Goal: Information Seeking & Learning: Learn about a topic

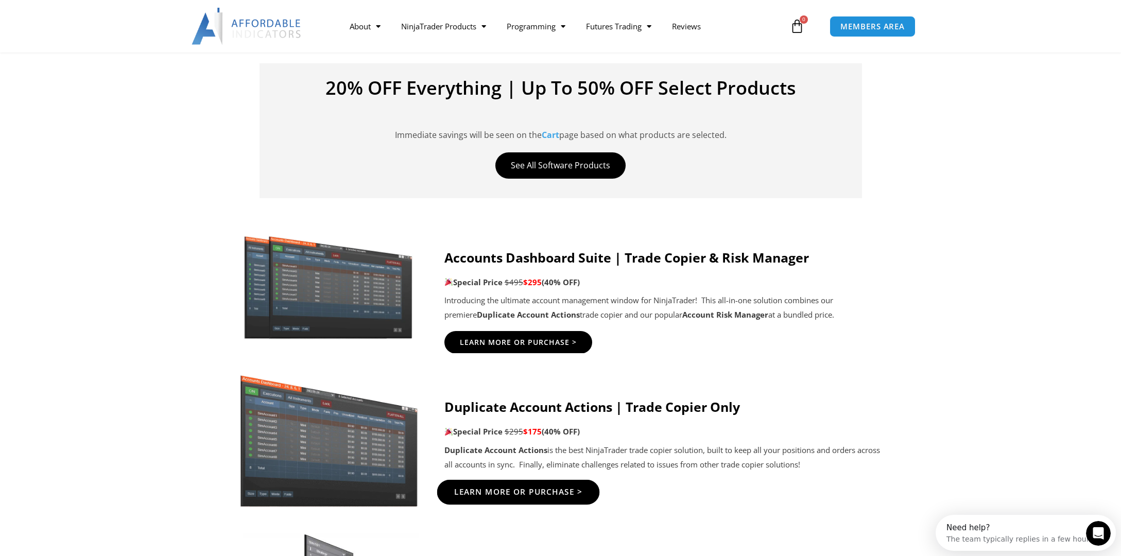
click at [514, 496] on span "Learn More Or Purchase >" at bounding box center [518, 492] width 129 height 8
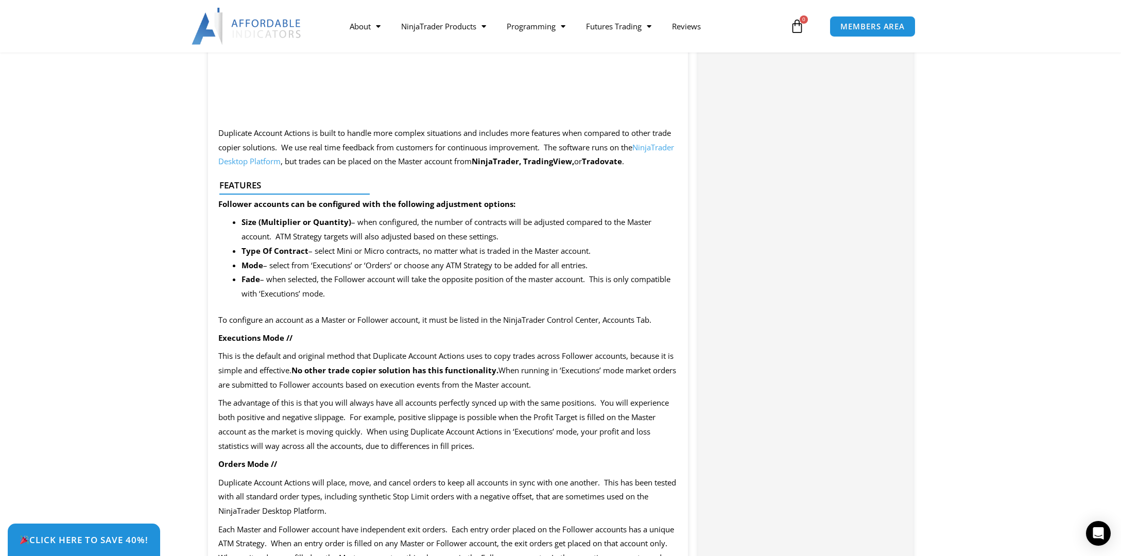
scroll to position [1030, 0]
drag, startPoint x: 214, startPoint y: 201, endPoint x: 455, endPoint y: 300, distance: 260.7
click at [453, 299] on div "SAVE NOW – Click the tab in the bottom left corner to claim your discount! Offe…" at bounding box center [448, 531] width 480 height 2171
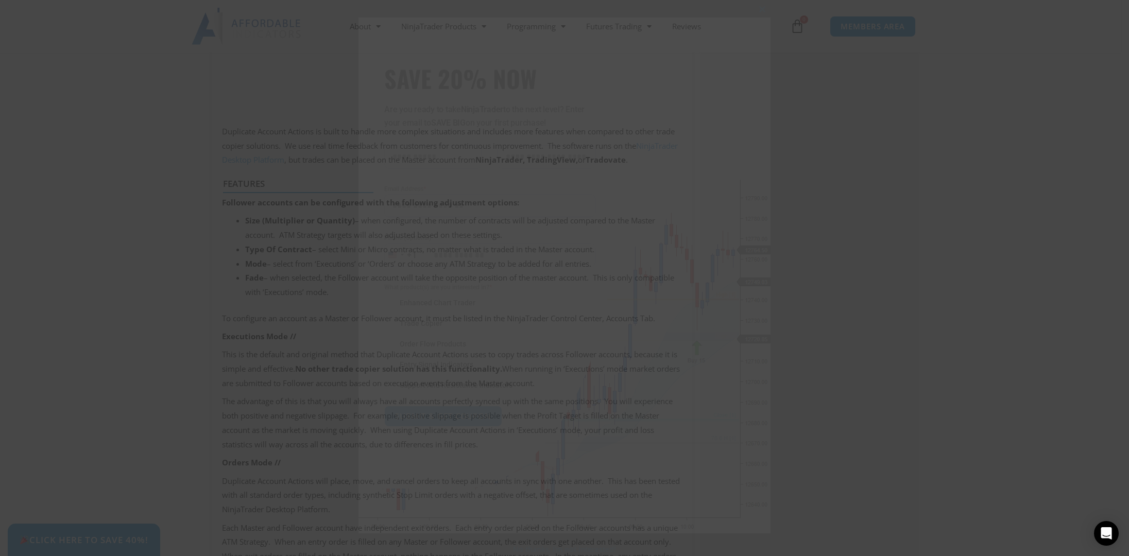
click at [878, 344] on div "Close this module SAVE 20% NOW Are you ready to take NinjaTrader to the next le…" at bounding box center [564, 278] width 1129 height 556
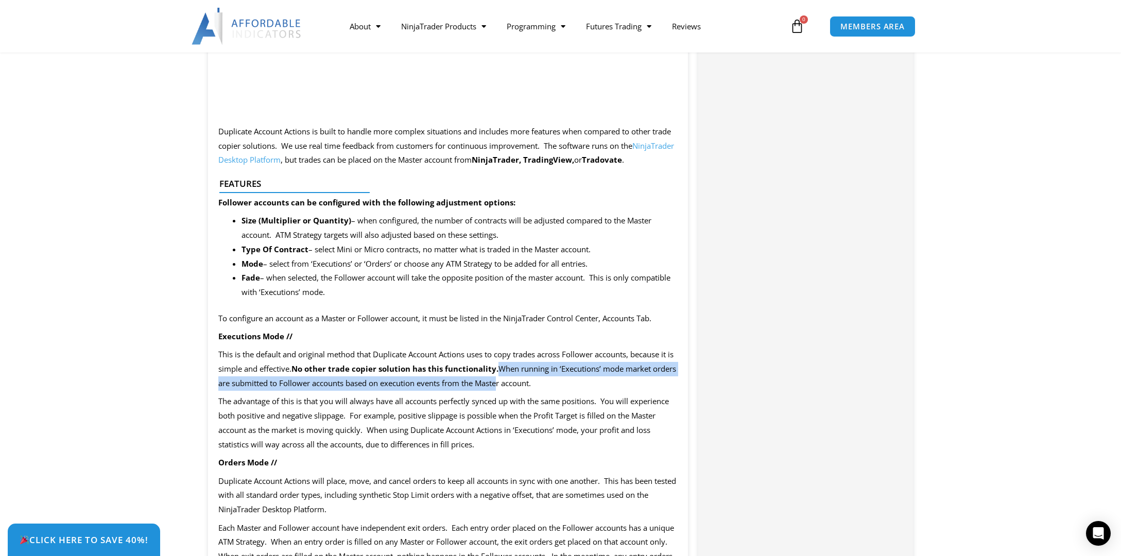
drag, startPoint x: 508, startPoint y: 362, endPoint x: 522, endPoint y: 383, distance: 24.8
click at [522, 383] on p "This is the default and original method that Duplicate Account Actions uses to …" at bounding box center [448, 369] width 460 height 43
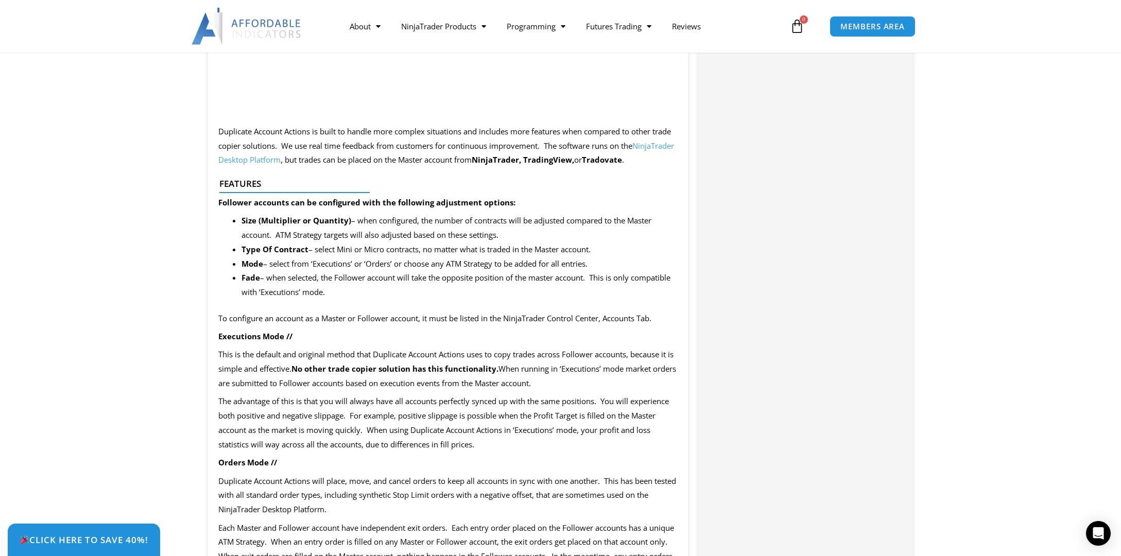
click at [627, 392] on div "SAVE NOW – Click the tab in the bottom left corner to claim your discount! Offe…" at bounding box center [448, 531] width 480 height 2171
drag, startPoint x: 628, startPoint y: 388, endPoint x: 626, endPoint y: 439, distance: 51.5
click at [628, 440] on div "SAVE NOW – Click the tab in the bottom left corner to claim your discount! Offe…" at bounding box center [448, 531] width 480 height 2171
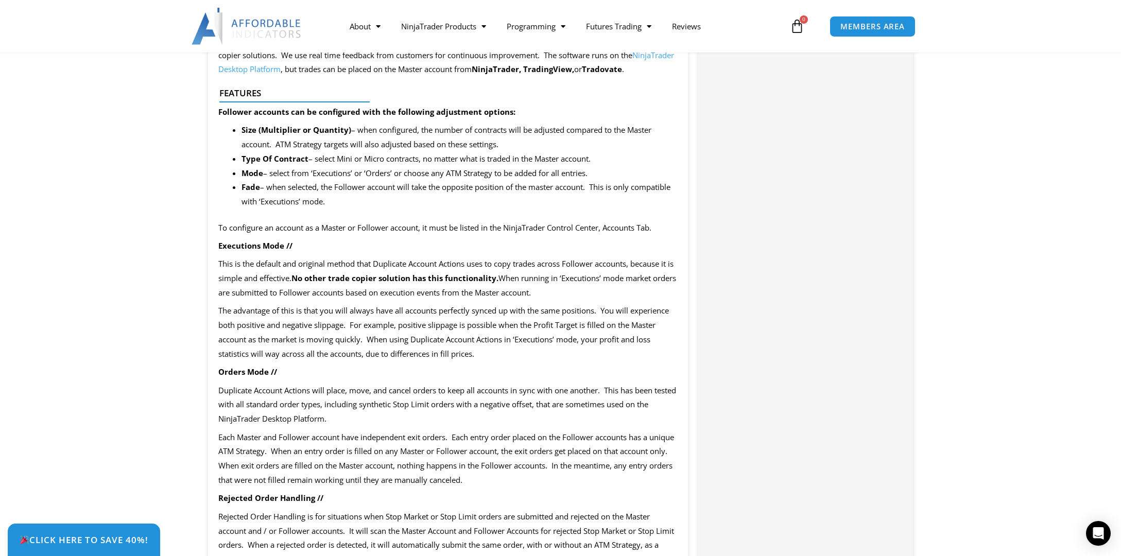
scroll to position [1133, 0]
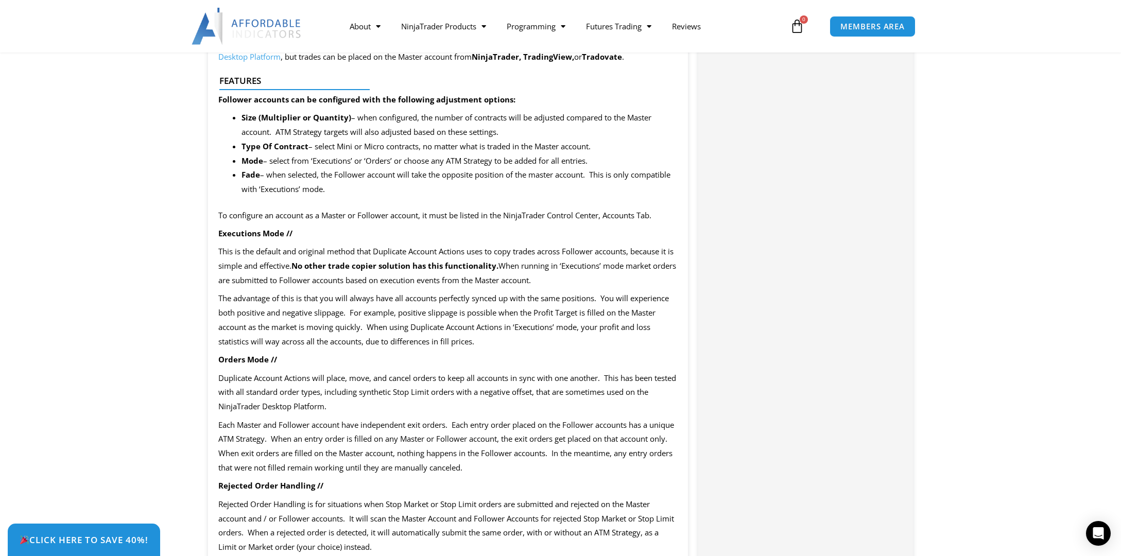
drag, startPoint x: 302, startPoint y: 509, endPoint x: 312, endPoint y: 505, distance: 9.9
click at [303, 509] on p "Rejected Order Handling is for situations when Stop Market or Stop Limit orders…" at bounding box center [448, 525] width 460 height 57
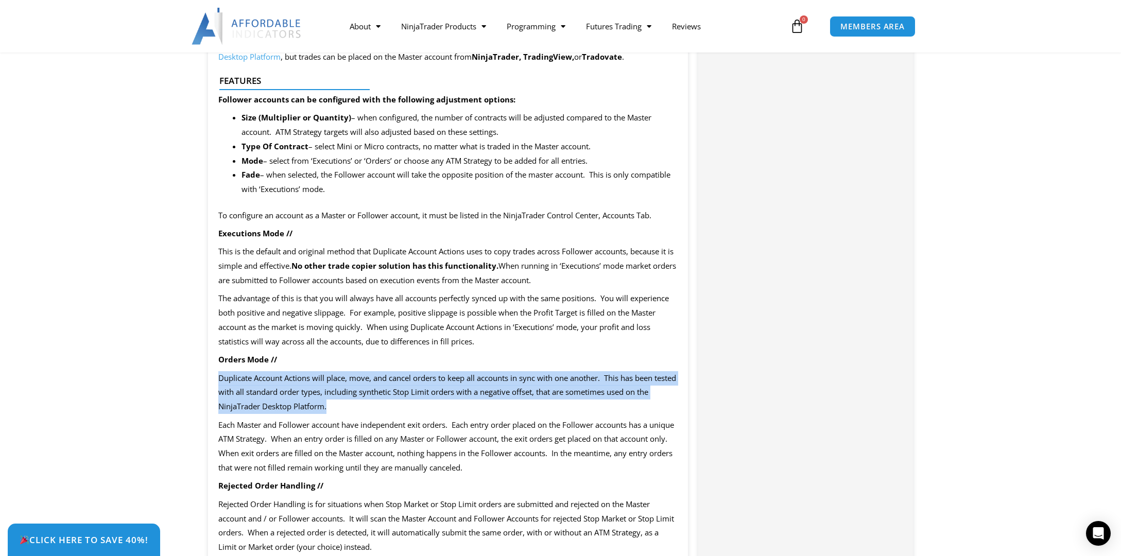
drag, startPoint x: 217, startPoint y: 377, endPoint x: 386, endPoint y: 403, distance: 170.9
click at [386, 403] on div "SAVE NOW – Click the tab in the bottom left corner to claim your discount! Offe…" at bounding box center [448, 428] width 480 height 2171
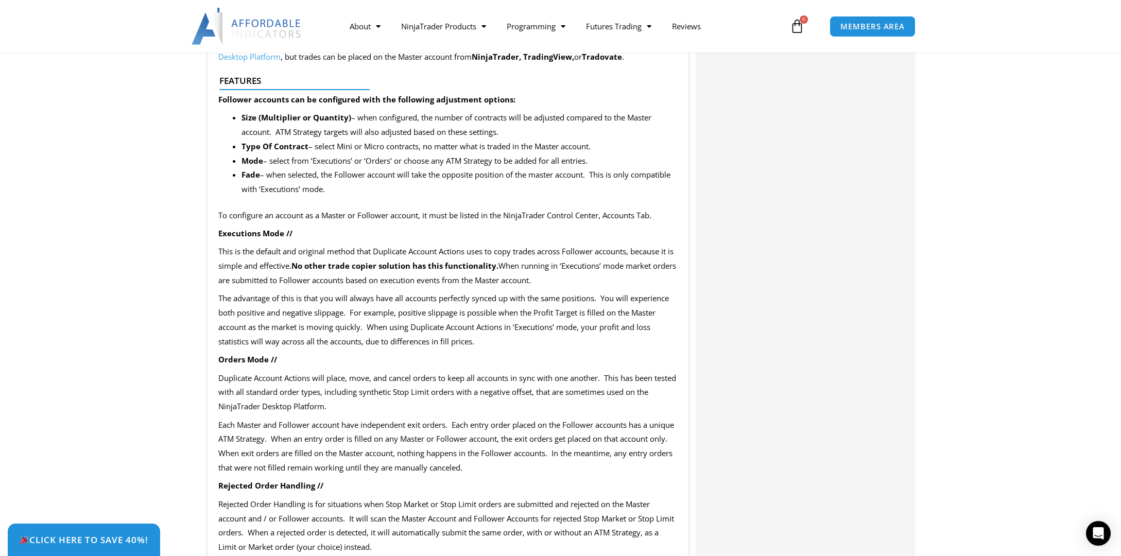
drag, startPoint x: 336, startPoint y: 510, endPoint x: 324, endPoint y: 502, distance: 14.4
click at [336, 509] on p "Rejected Order Handling is for situations when Stop Market or Stop Limit orders…" at bounding box center [448, 525] width 460 height 57
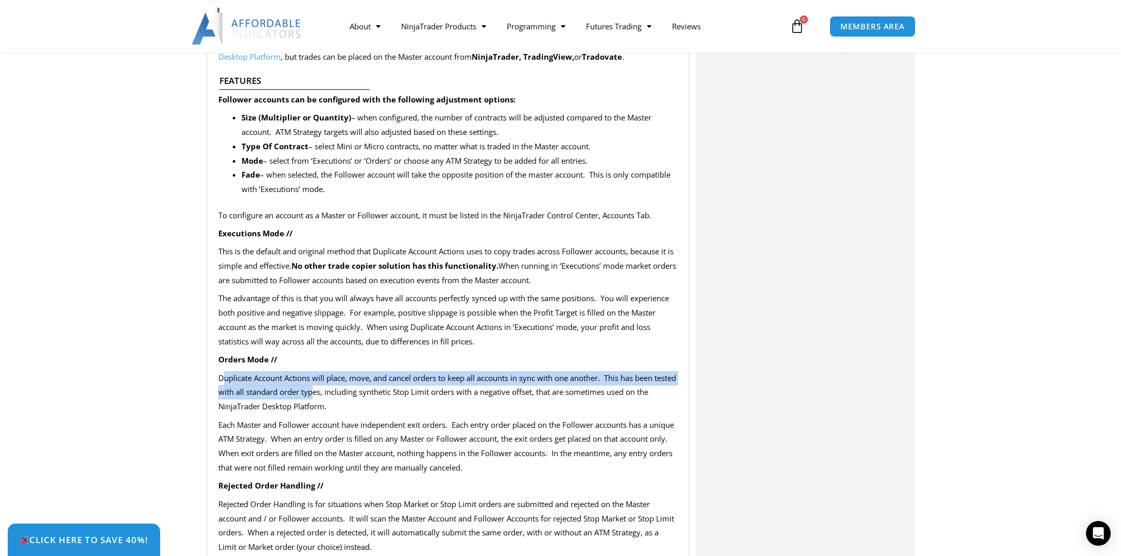
drag, startPoint x: 222, startPoint y: 375, endPoint x: 338, endPoint y: 399, distance: 118.2
click at [338, 399] on p "Duplicate Account Actions will place, move, and cancel orders to keep all accou…" at bounding box center [448, 392] width 460 height 43
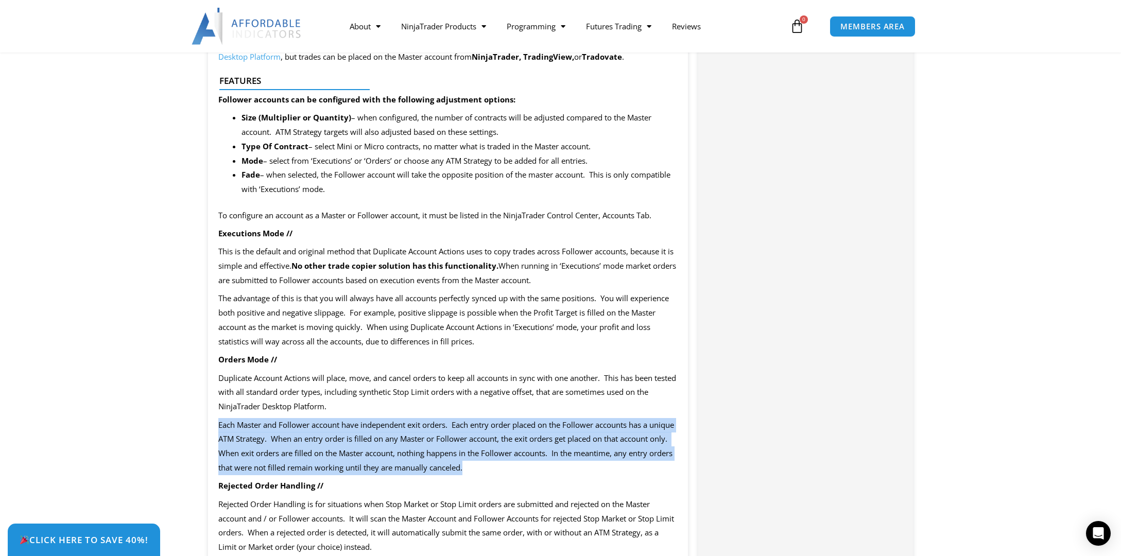
drag, startPoint x: 219, startPoint y: 423, endPoint x: 614, endPoint y: 468, distance: 397.5
click at [629, 465] on p "Each Master and Follower account have independent exit orders. Each entry order…" at bounding box center [448, 446] width 460 height 57
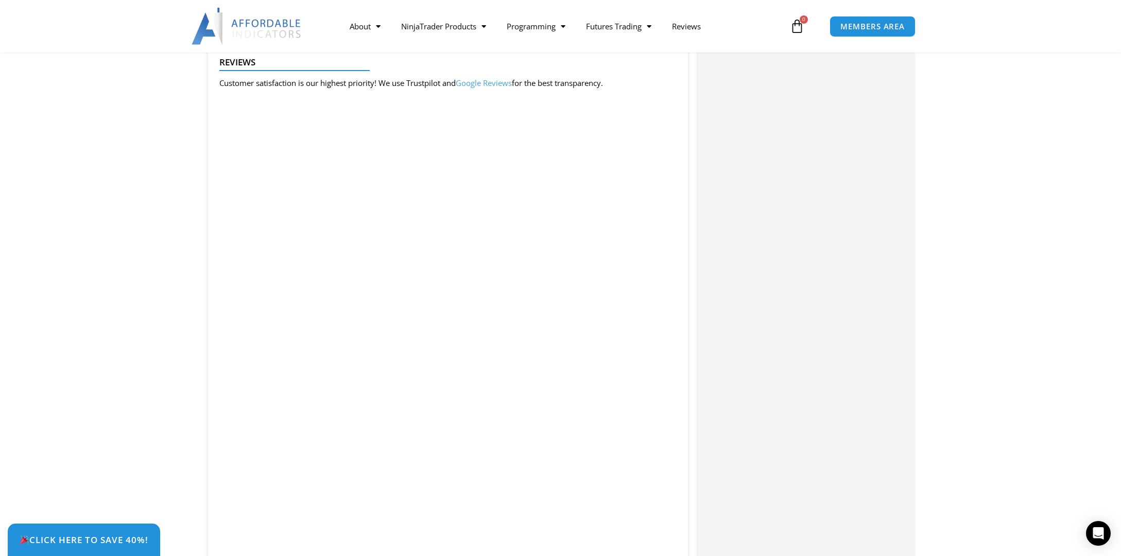
scroll to position [1854, 0]
click at [292, 532] on div "Click Here to save 40%!" at bounding box center [568, 540] width 1121 height 32
click at [302, 530] on div "Click Here to save 40%!" at bounding box center [568, 540] width 1121 height 32
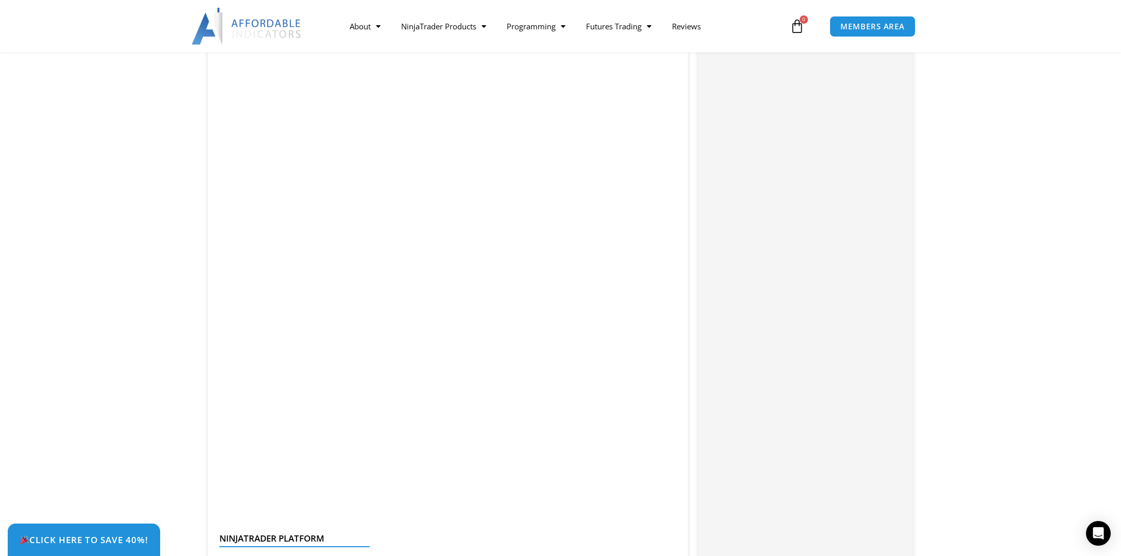
click at [301, 534] on div "Click Here to save 40%!" at bounding box center [568, 540] width 1121 height 32
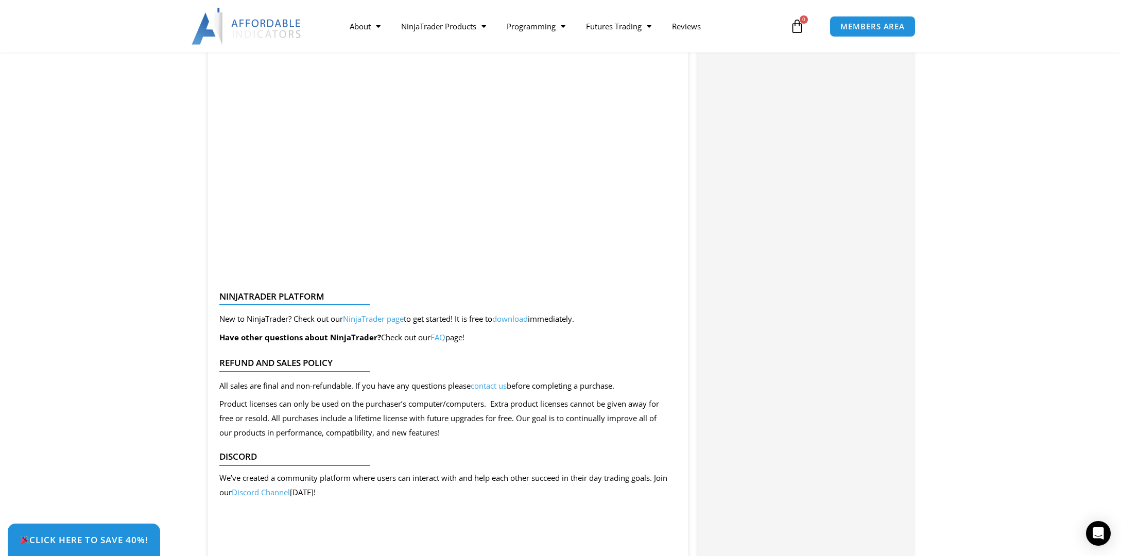
scroll to position [2163, 0]
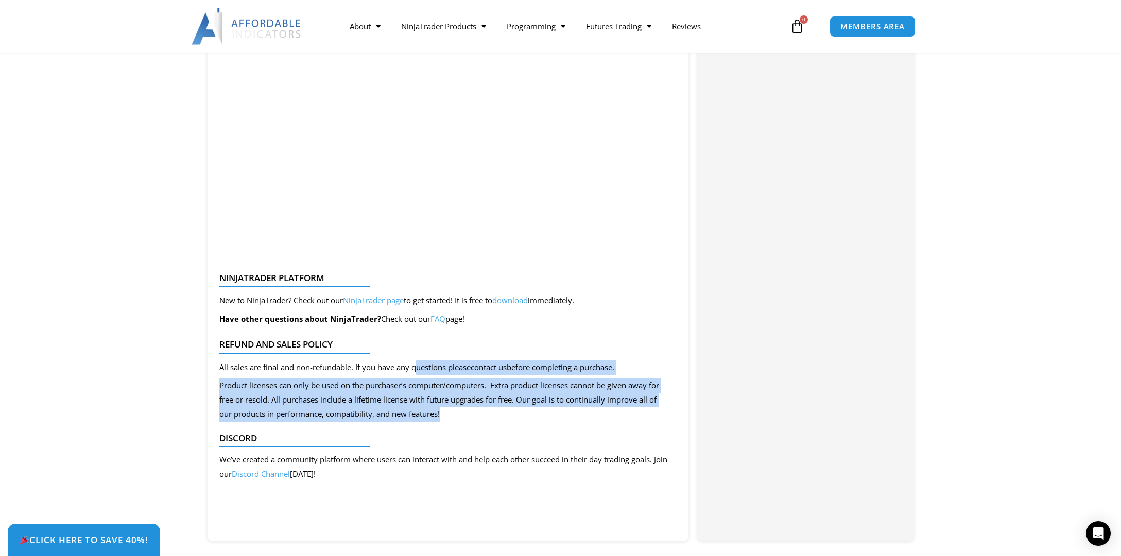
drag, startPoint x: 417, startPoint y: 359, endPoint x: 474, endPoint y: 424, distance: 86.5
click at [485, 428] on div "Discord We’ve created a community platform where users can interact with and he…" at bounding box center [444, 459] width 460 height 62
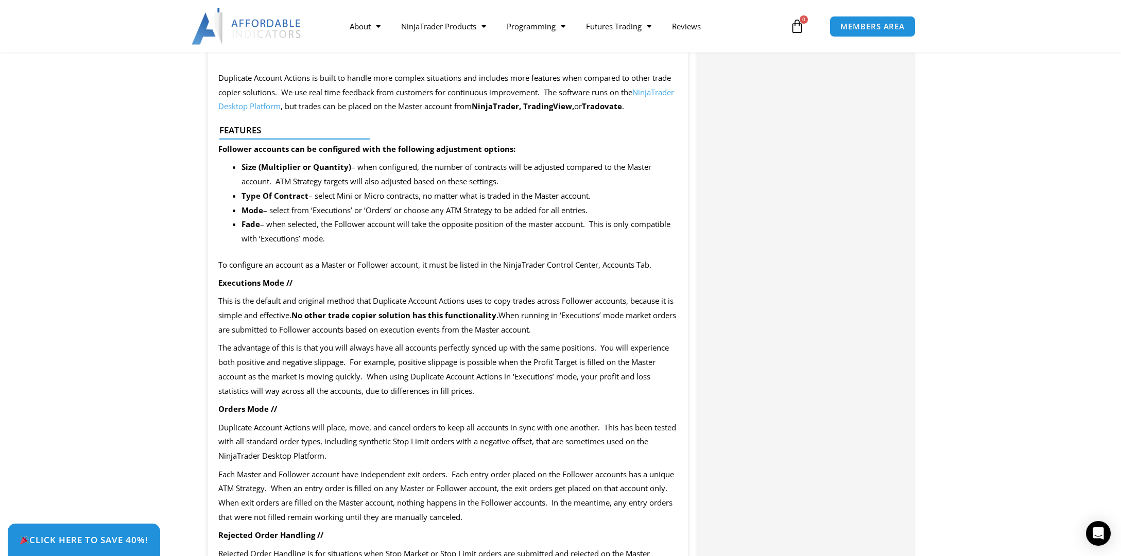
scroll to position [1081, 0]
